Goal: Check status: Check status

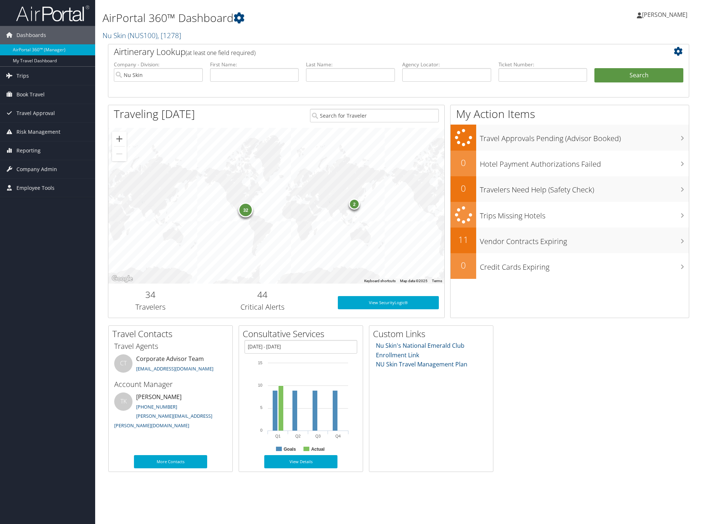
click at [247, 211] on div "32" at bounding box center [246, 209] width 15 height 15
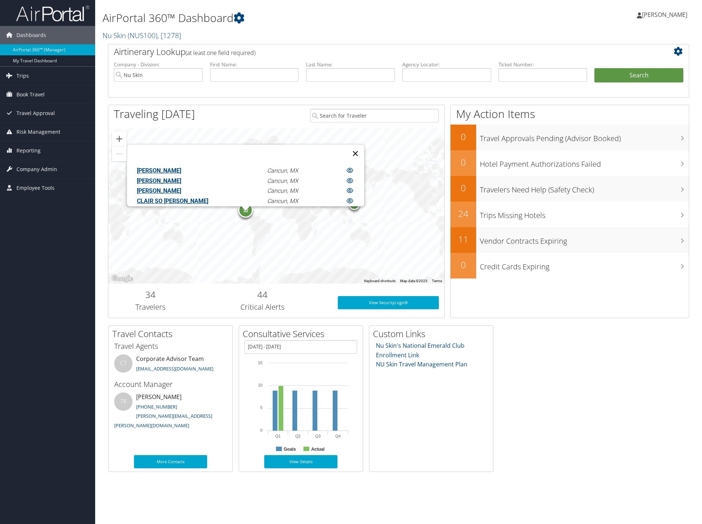
click at [347, 149] on button "Close" at bounding box center [356, 154] width 18 height 18
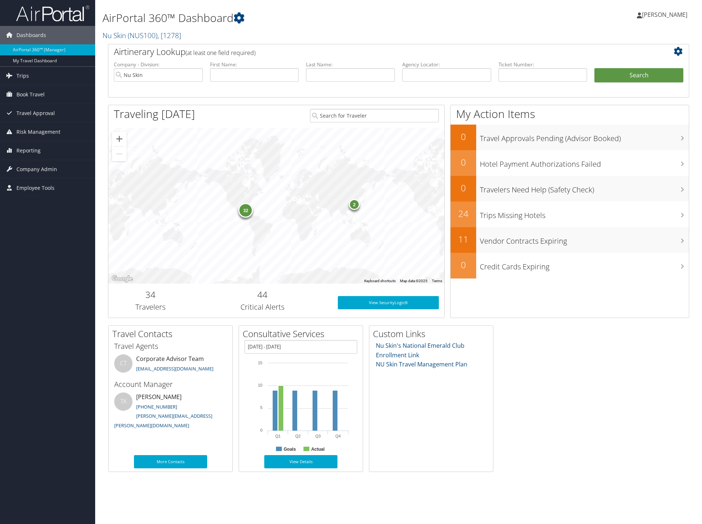
click at [356, 206] on div "2" at bounding box center [354, 204] width 11 height 11
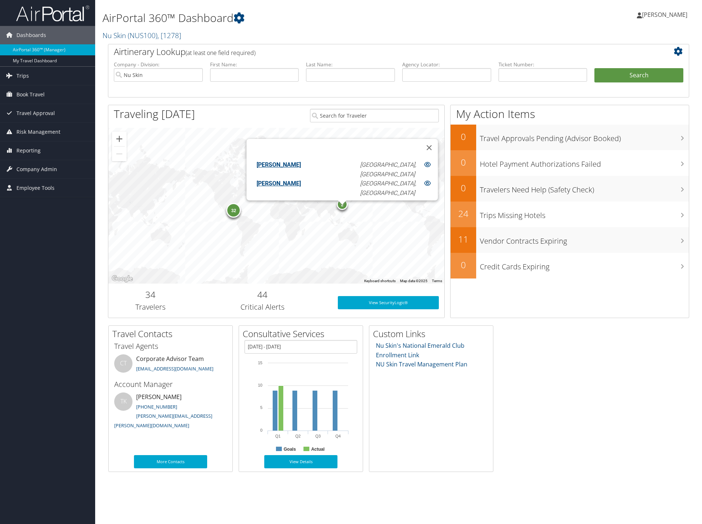
click at [291, 161] on link "TREMAYNE PAUL MIKALAUSKI" at bounding box center [279, 164] width 44 height 7
click at [287, 180] on link "TREMAYNE PAUL MIKALAUSKI" at bounding box center [279, 183] width 44 height 7
click at [236, 215] on div "32" at bounding box center [234, 210] width 15 height 15
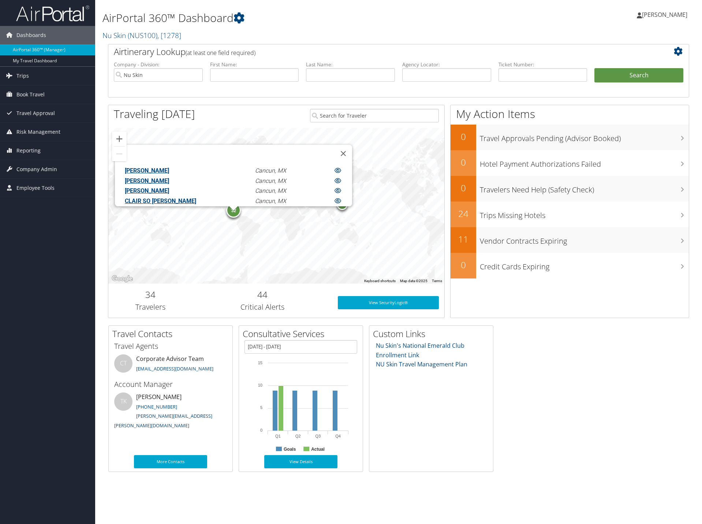
click at [169, 167] on link "AMELIA SANCHEZ" at bounding box center [147, 170] width 44 height 7
click at [169, 177] on link "ANNA ELISE CALDWELL" at bounding box center [147, 180] width 44 height 7
click at [169, 187] on link "BRANDON T DAVIS" at bounding box center [147, 190] width 44 height 7
click at [164, 197] on link "CLAIR SO YOUNG LEE" at bounding box center [160, 200] width 71 height 7
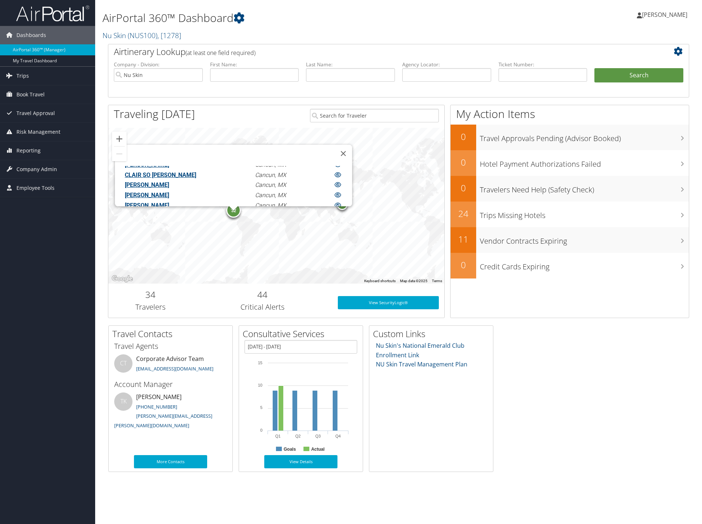
click at [169, 183] on link "CLAUDIA I FISHER" at bounding box center [147, 184] width 44 height 7
click at [169, 191] on link "DARRYL ANTHONY MAUCK" at bounding box center [147, 194] width 44 height 7
click at [169, 201] on link "DON COLBY LOVELACE" at bounding box center [147, 204] width 44 height 7
click at [169, 175] on link "ERIC DEAN MUIRBROOK" at bounding box center [147, 178] width 44 height 7
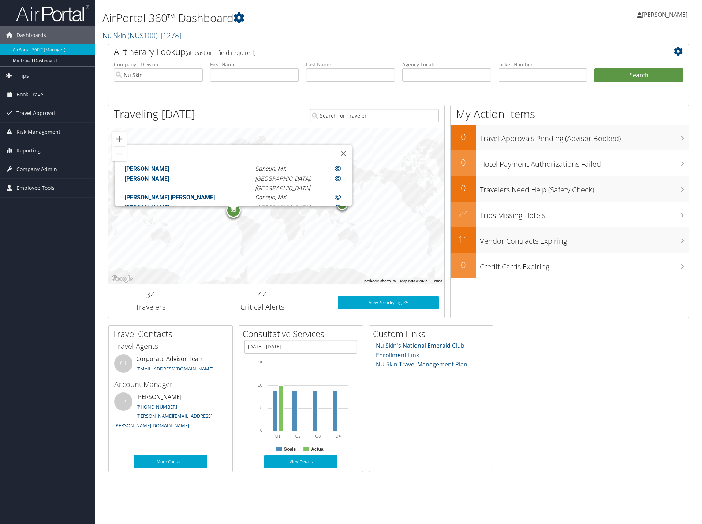
click at [185, 194] on link "FABRICE MULUMBA NTAMBWE KALALA" at bounding box center [170, 197] width 90 height 7
click at [169, 167] on link "GUY PUTTEMANS" at bounding box center [147, 170] width 44 height 7
click at [169, 186] on link "JACK WU" at bounding box center [147, 189] width 44 height 7
click at [181, 196] on link "JASON CHUNG YAN TYAU" at bounding box center [170, 199] width 90 height 7
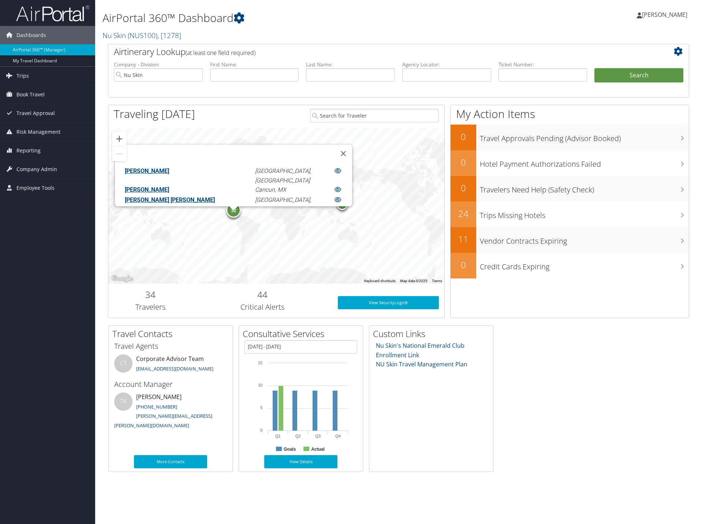
click at [169, 215] on link "JEFFREY KEITH WARBURTON" at bounding box center [147, 218] width 44 height 7
click at [169, 188] on link "JHOLENY RODRIGUEZ" at bounding box center [147, 191] width 44 height 7
click at [169, 198] on link "JOANN PRIOR" at bounding box center [147, 201] width 44 height 7
click at [169, 208] on link "KATHARINE A JOHNSON" at bounding box center [147, 211] width 44 height 7
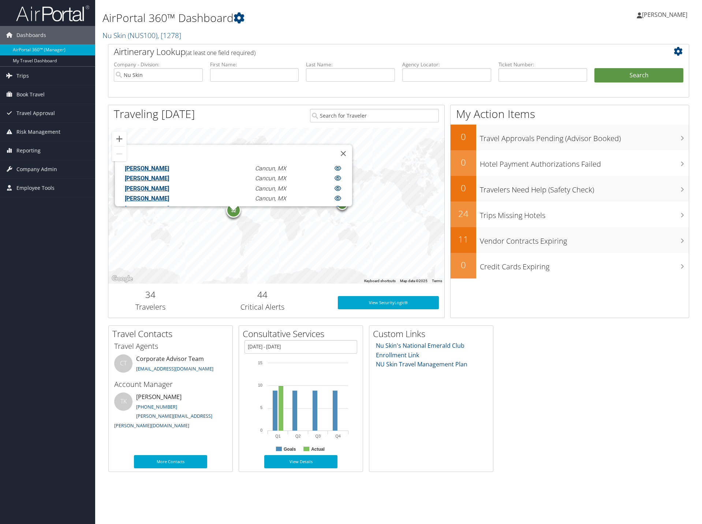
scroll to position [172, 0]
click at [167, 182] on link "LUIS H TIRATTO" at bounding box center [147, 185] width 44 height 7
click at [169, 192] on link "MARCOLE ANN NEBEKER" at bounding box center [147, 195] width 44 height 7
click at [167, 202] on link "MARIA ANGELES STAHURA" at bounding box center [183, 205] width 117 height 7
click at [164, 212] on link "MARY KRISTINE MCMURRAY" at bounding box center [147, 215] width 44 height 7
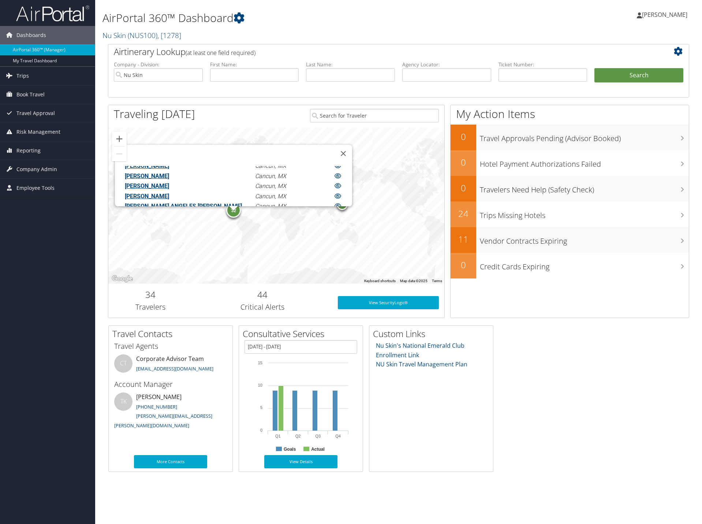
scroll to position [183, 0]
click at [169, 202] on link "MARY KRISTINE MCMURRAY" at bounding box center [147, 205] width 44 height 7
click at [169, 212] on link "MICHAEL GLENN SALVAGE" at bounding box center [147, 215] width 44 height 7
click at [169, 190] on link "RIKKI SALVAGE" at bounding box center [147, 193] width 44 height 7
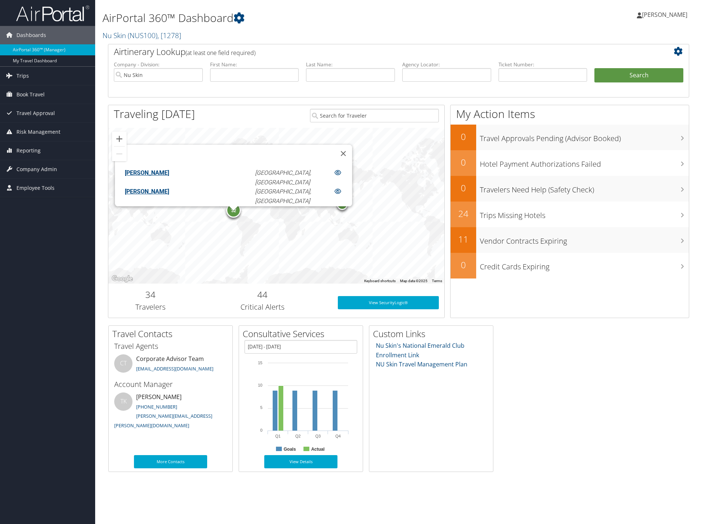
scroll to position [199, 0]
click at [169, 206] on link "MORIAN EBERHARD" at bounding box center [147, 209] width 44 height 7
click at [169, 224] on link "NATE GARRETT" at bounding box center [147, 227] width 44 height 7
click at [170, 206] on link "NORMA JEANNETTE ALTAMIRA MIRANDA" at bounding box center [170, 209] width 90 height 7
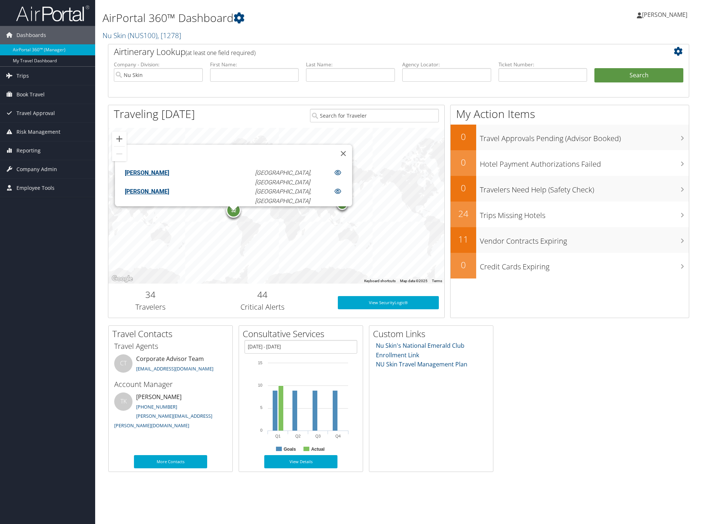
click at [169, 217] on link "PEIYA HARRIS" at bounding box center [147, 220] width 44 height 7
click at [169, 200] on link "RUSSELL BYRON BELLISTON" at bounding box center [147, 203] width 44 height 7
click at [169, 211] on link "SAMANTHA STARK" at bounding box center [147, 214] width 44 height 7
click at [171, 220] on link "SARAH JESSICA PHILLIPS" at bounding box center [170, 223] width 90 height 7
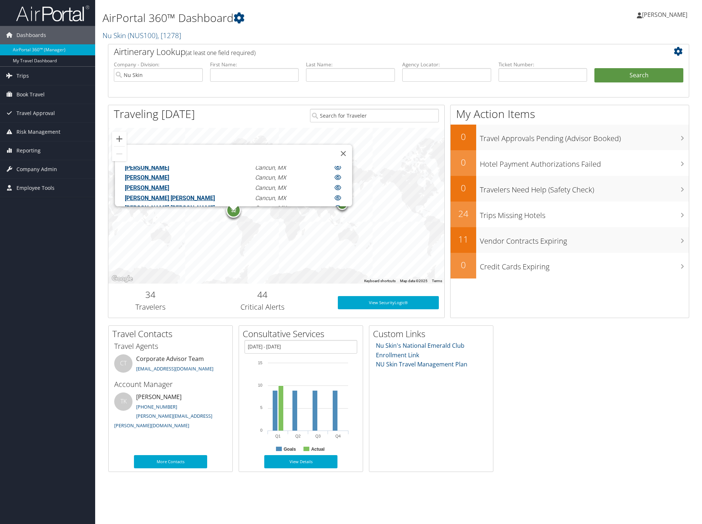
scroll to position [309, 0]
click at [198, 194] on link "TODD DAVID JOHNSON" at bounding box center [170, 197] width 90 height 7
click at [169, 204] on link "TRICIA ESMERALDA FARAGHER" at bounding box center [147, 207] width 44 height 7
click at [176, 214] on link "[PERSON_NAME] [PERSON_NAME]" at bounding box center [170, 217] width 90 height 7
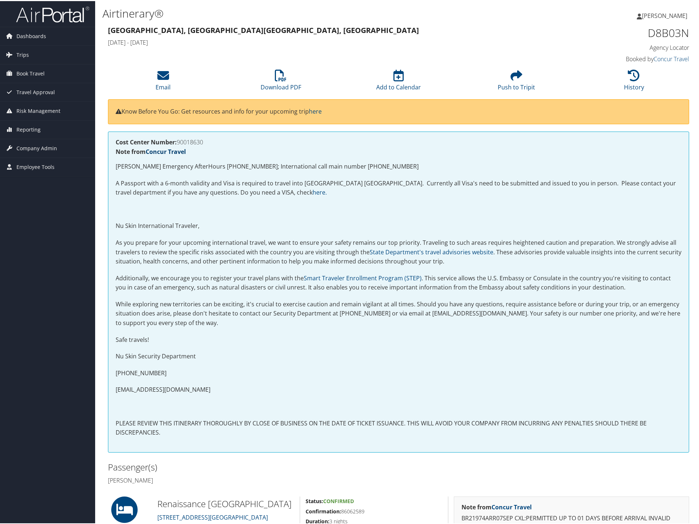
scroll to position [224, 0]
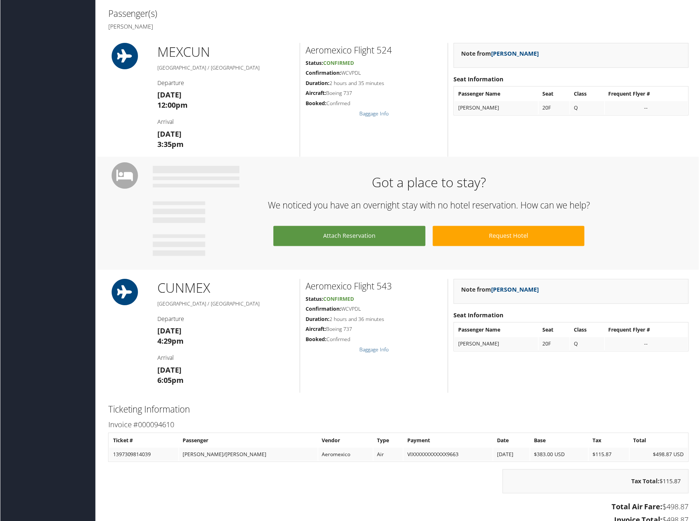
scroll to position [439, 0]
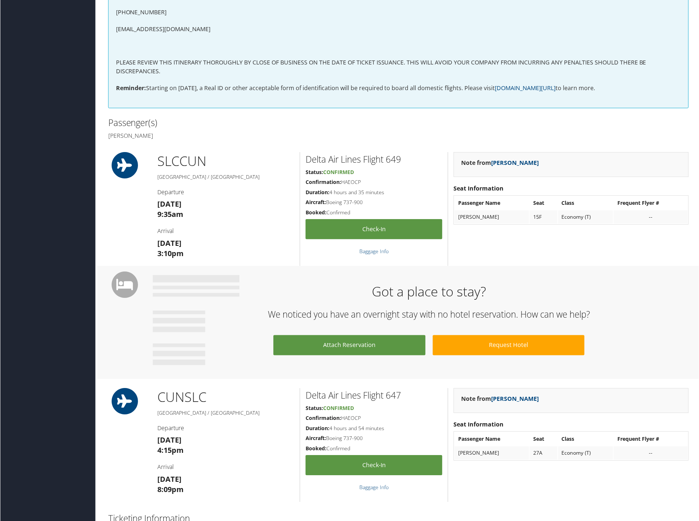
scroll to position [366, 0]
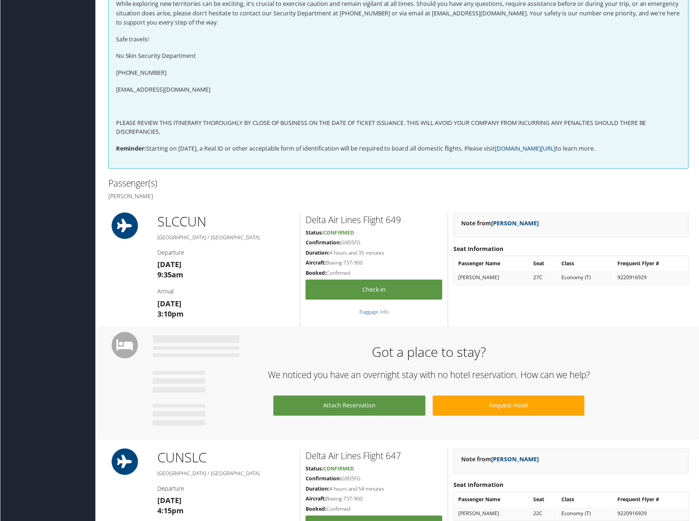
scroll to position [366, 0]
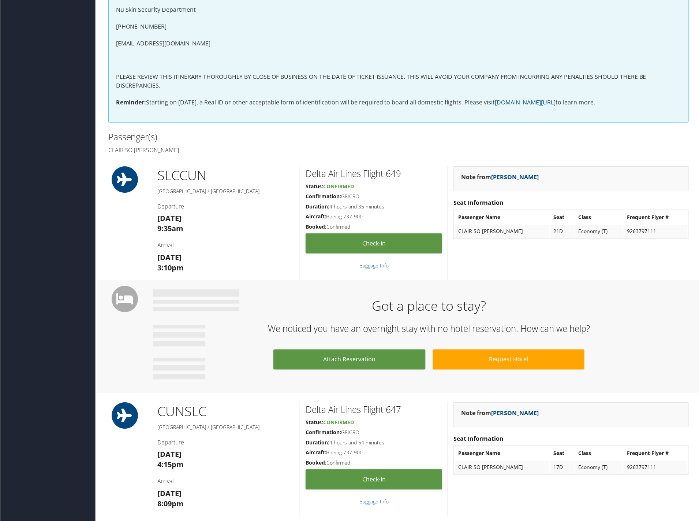
scroll to position [366, 0]
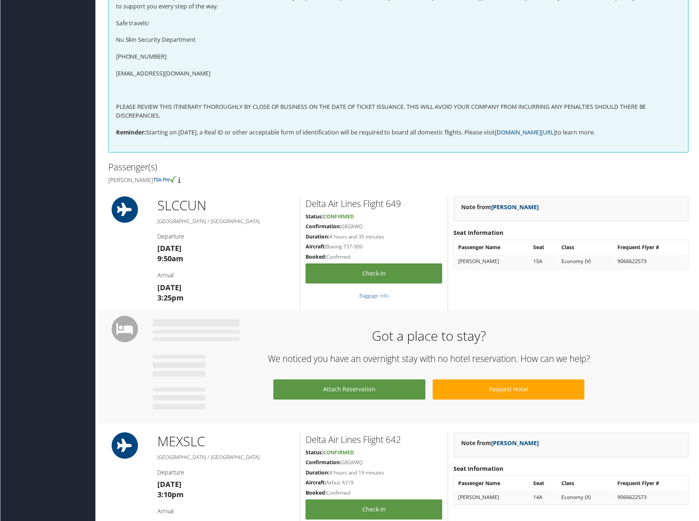
scroll to position [256, 0]
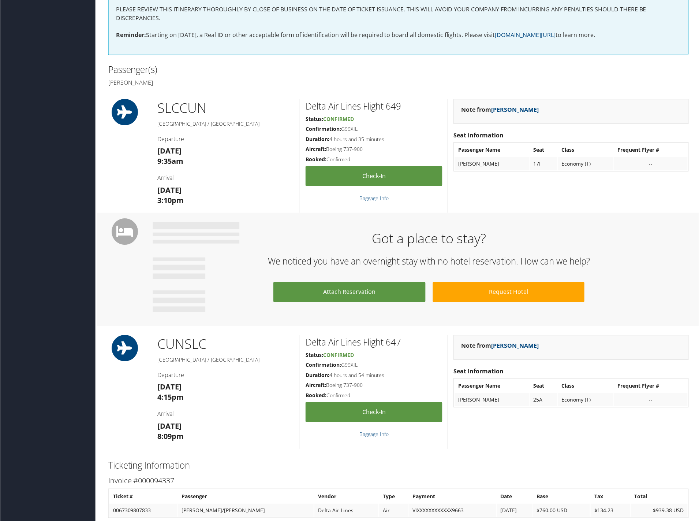
scroll to position [366, 0]
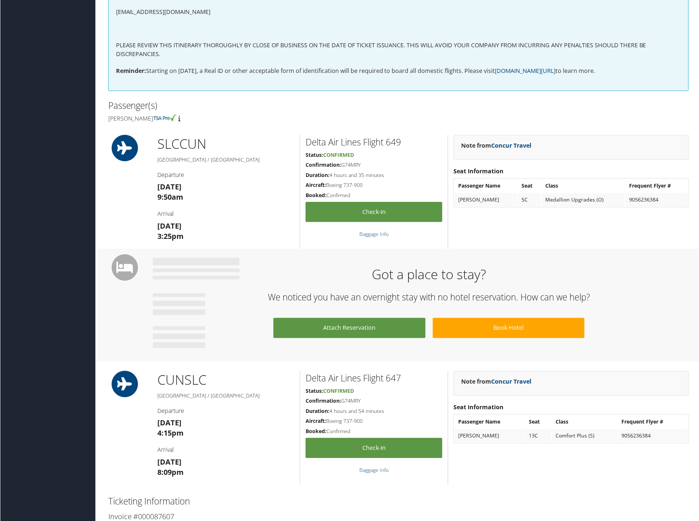
scroll to position [403, 0]
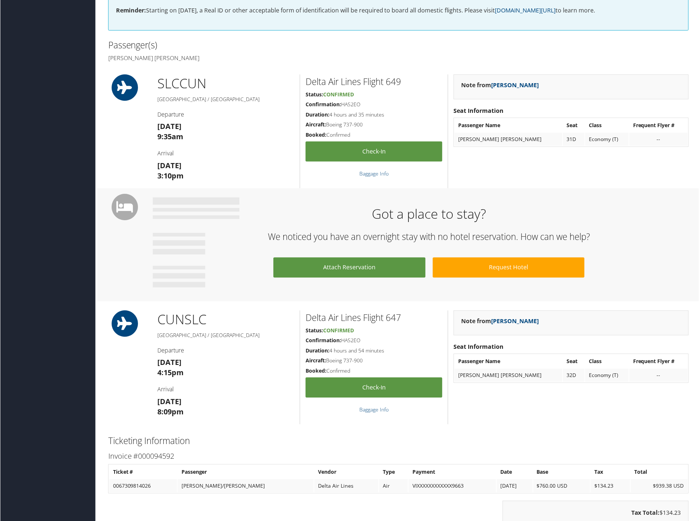
scroll to position [403, 0]
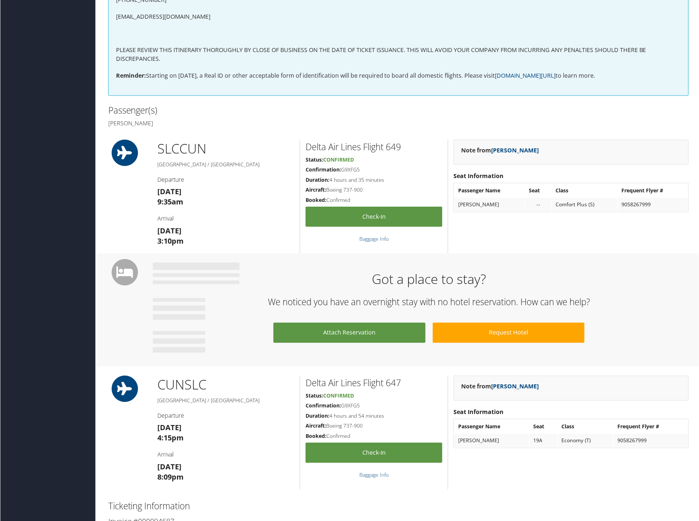
scroll to position [329, 0]
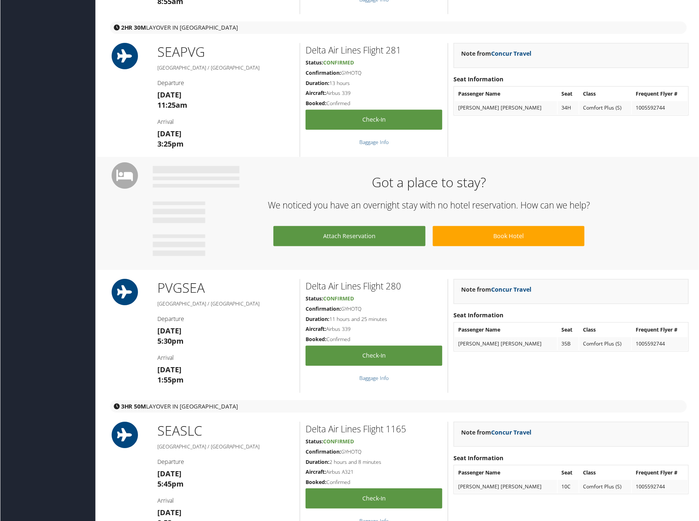
scroll to position [622, 0]
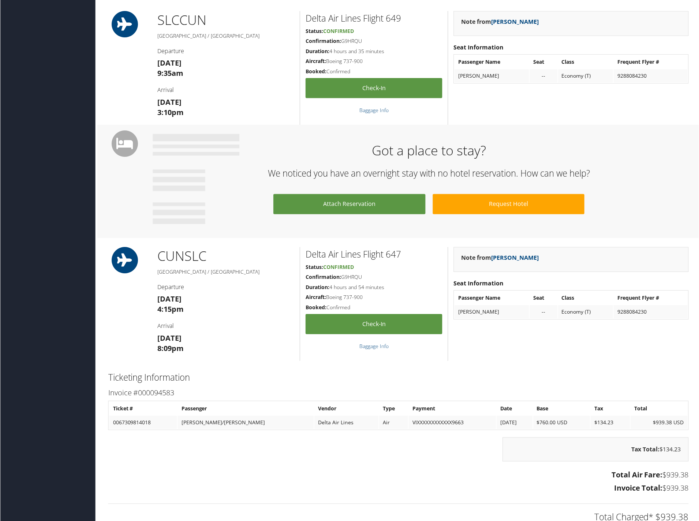
scroll to position [476, 0]
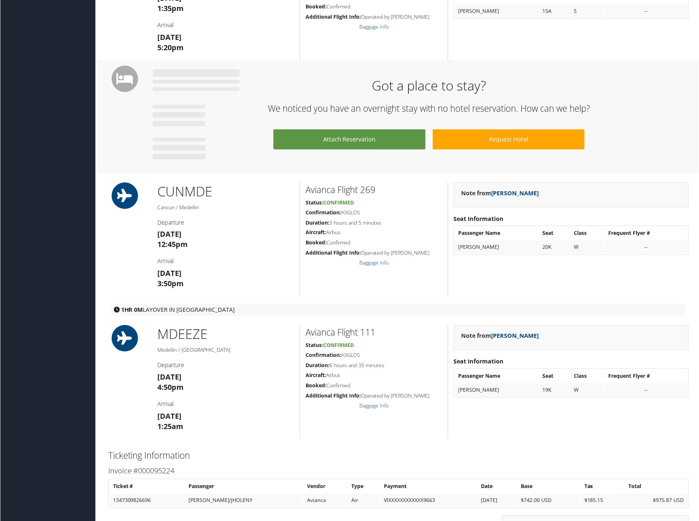
scroll to position [732, 0]
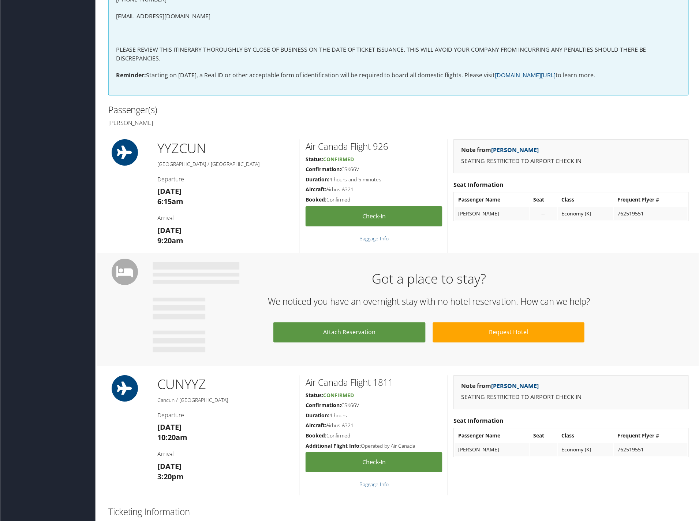
scroll to position [439, 0]
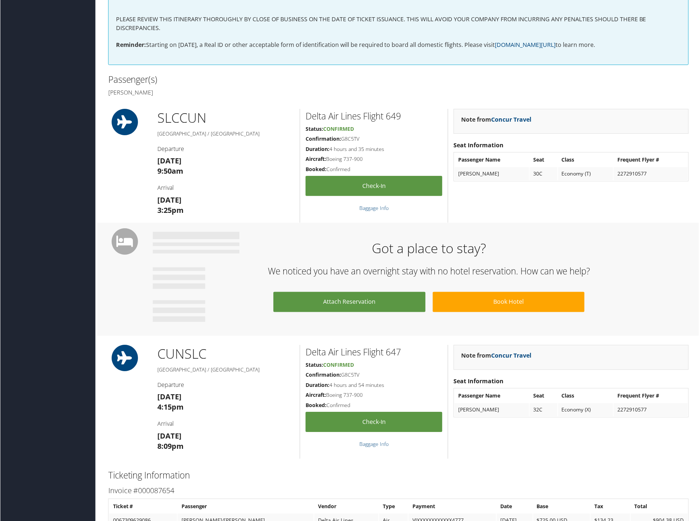
scroll to position [366, 0]
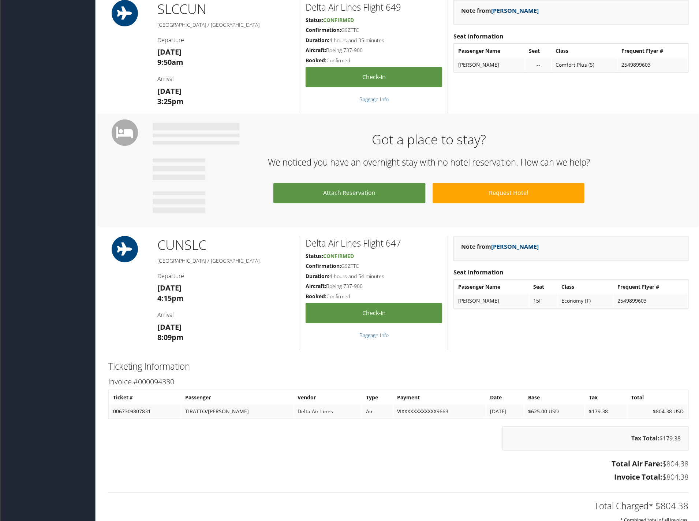
scroll to position [476, 0]
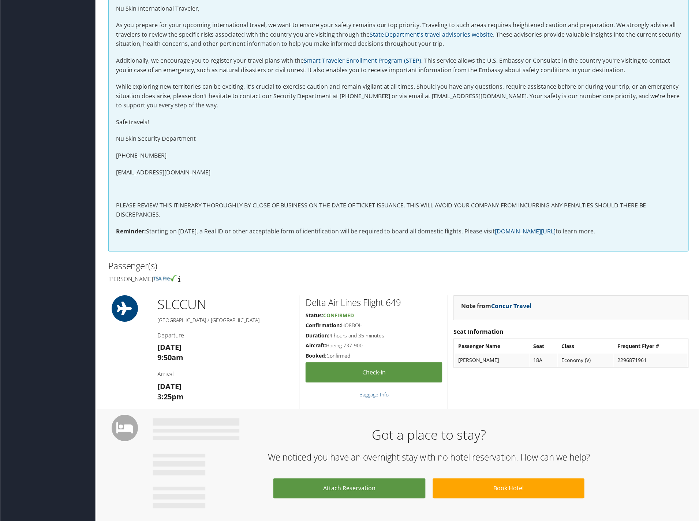
scroll to position [329, 0]
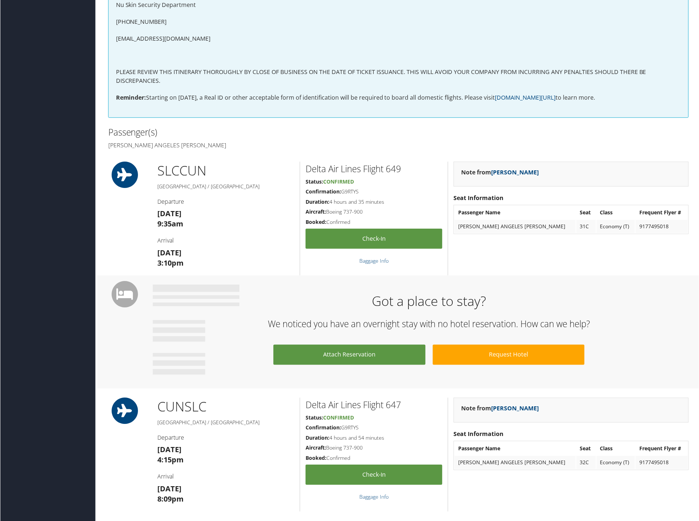
scroll to position [329, 0]
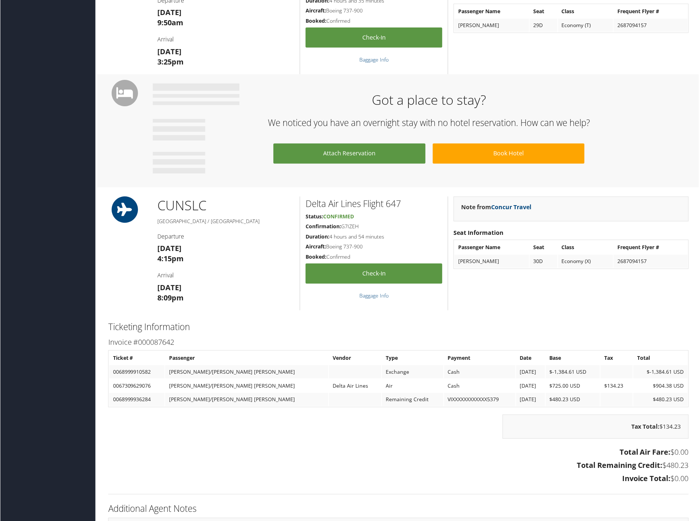
scroll to position [513, 0]
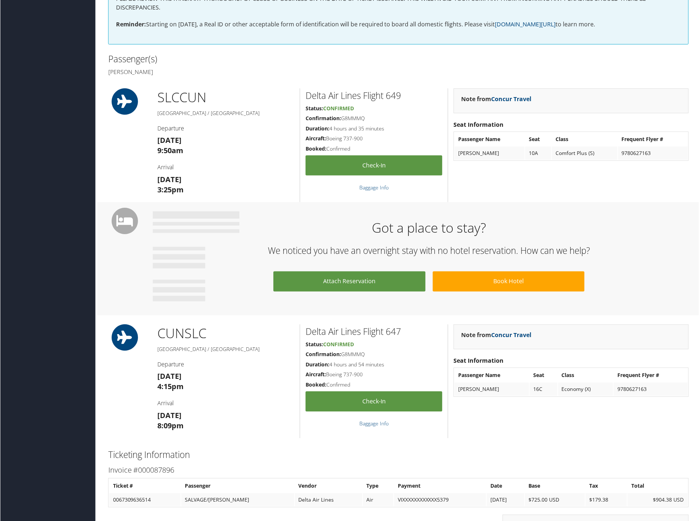
scroll to position [403, 0]
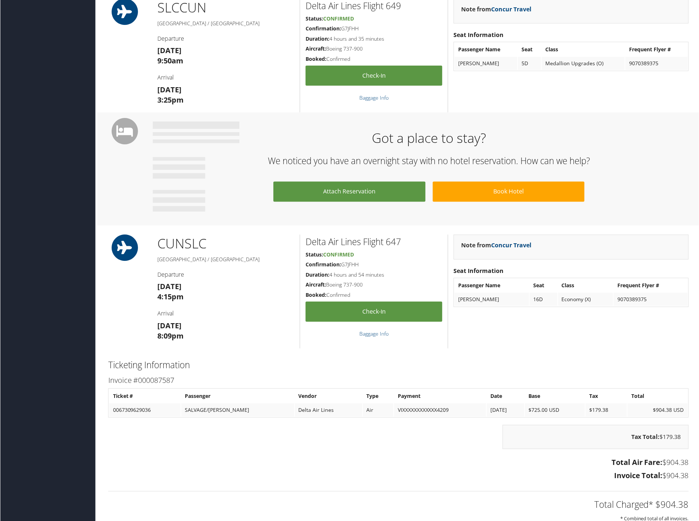
scroll to position [476, 0]
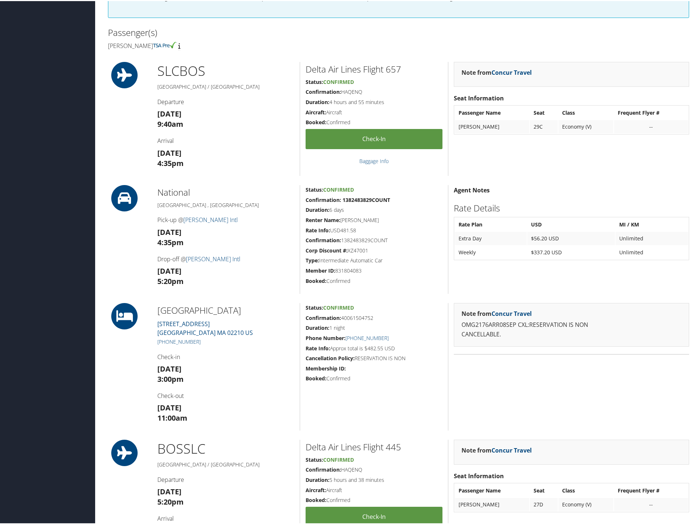
scroll to position [256, 0]
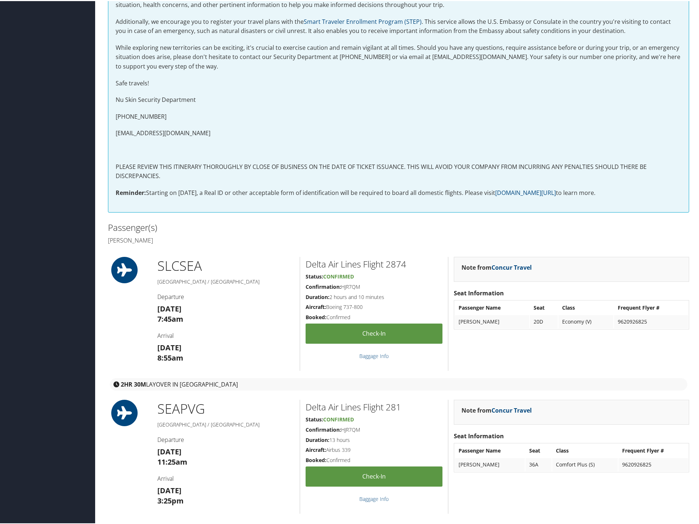
scroll to position [403, 0]
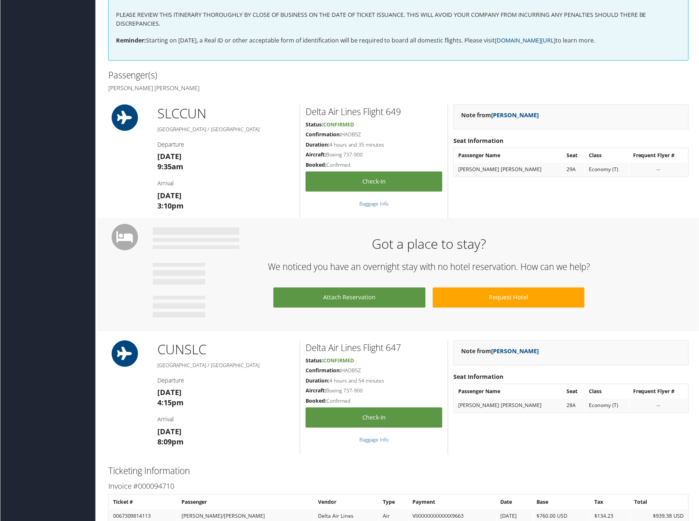
scroll to position [403, 0]
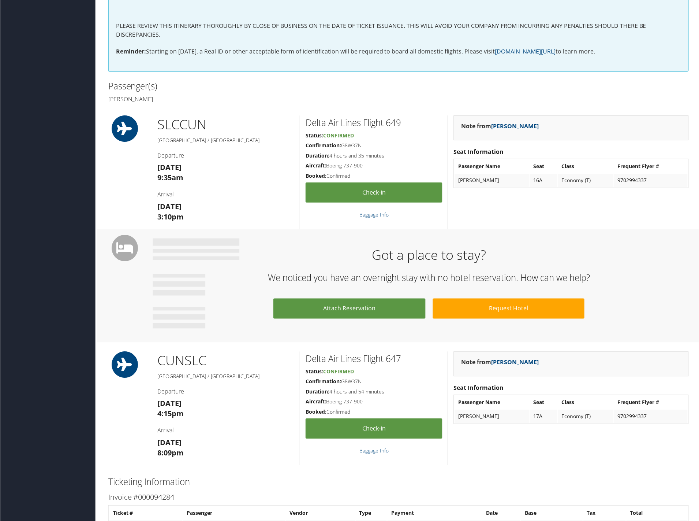
scroll to position [366, 0]
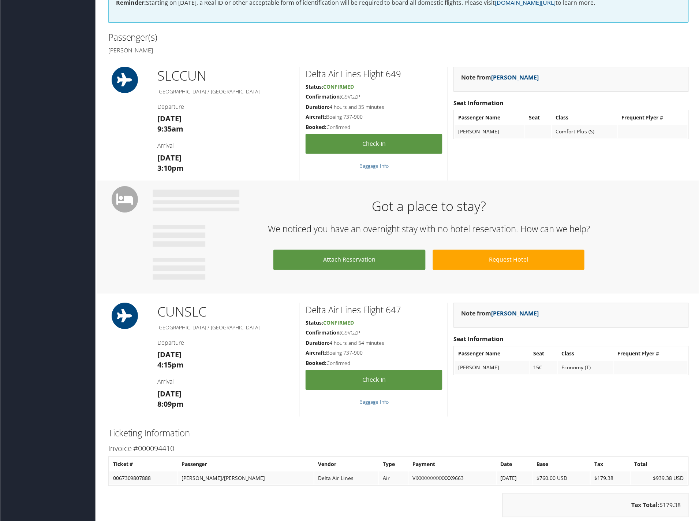
scroll to position [403, 0]
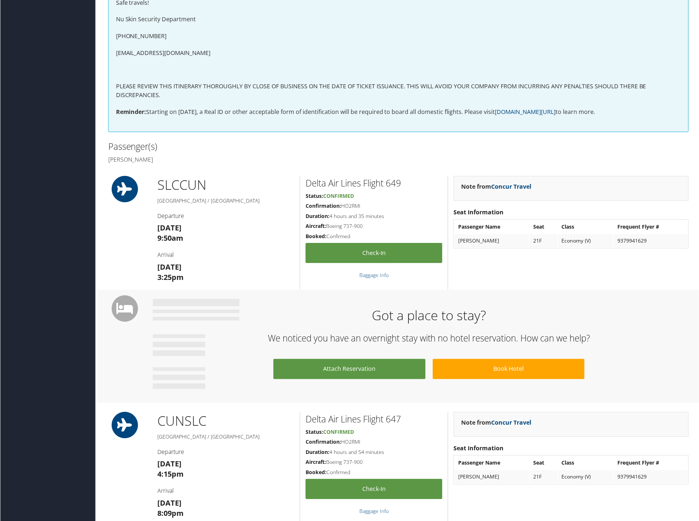
scroll to position [403, 0]
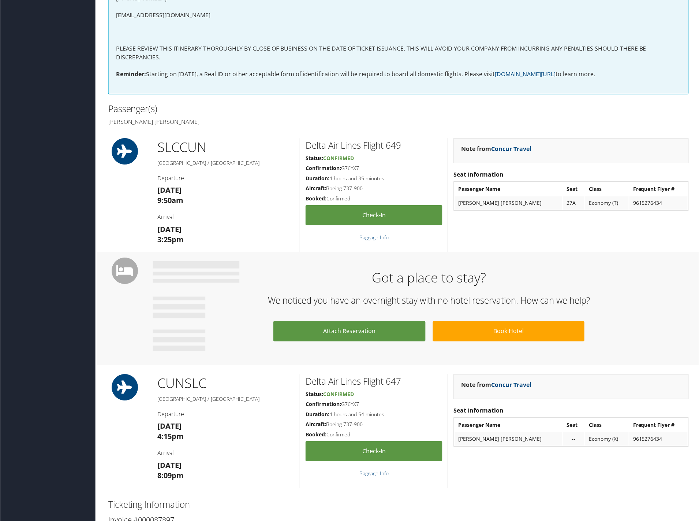
scroll to position [366, 0]
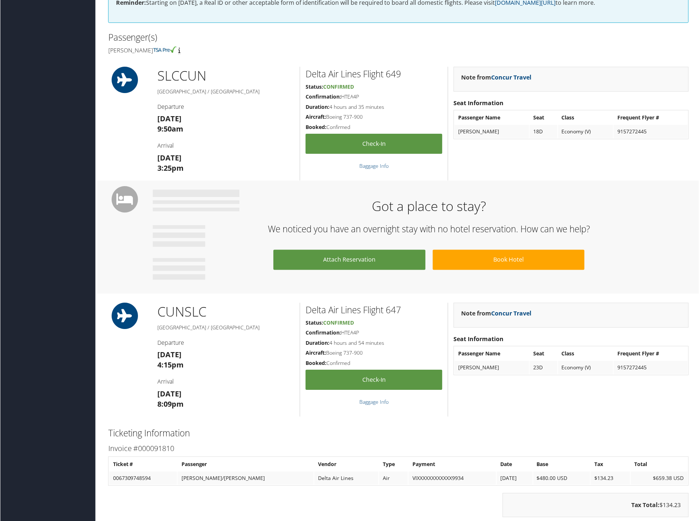
scroll to position [403, 0]
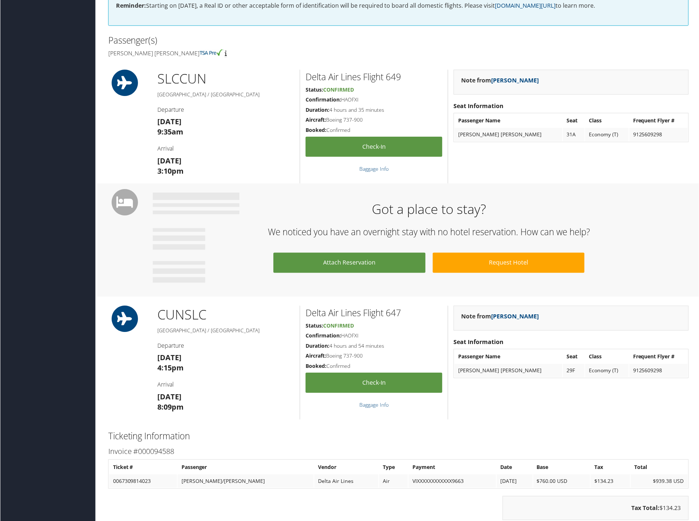
scroll to position [403, 0]
